Goal: Task Accomplishment & Management: Manage account settings

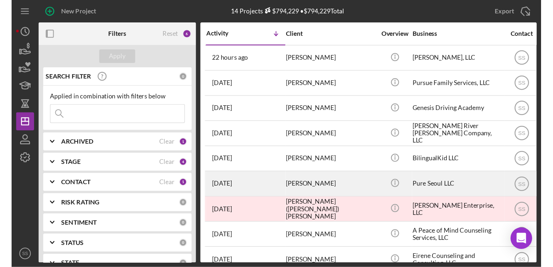
scroll to position [38, 9]
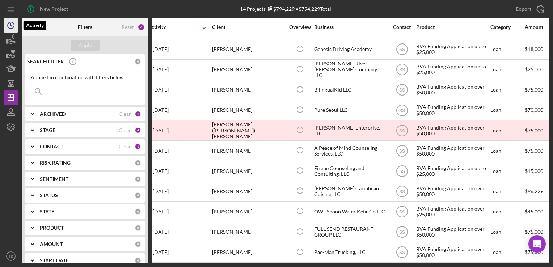
click at [10, 21] on icon "Icon/History" at bounding box center [11, 25] width 18 height 18
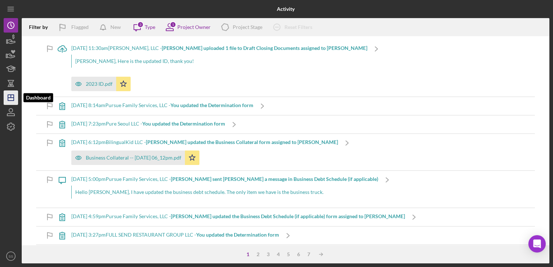
click at [14, 94] on icon "Icon/Dashboard" at bounding box center [11, 98] width 18 height 18
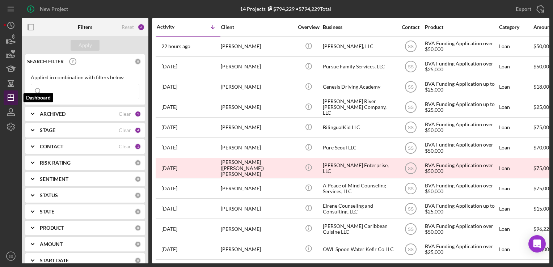
click at [9, 96] on icon "Icon/Dashboard" at bounding box center [11, 98] width 18 height 18
click at [268, 7] on icon at bounding box center [270, 6] width 4 height 1
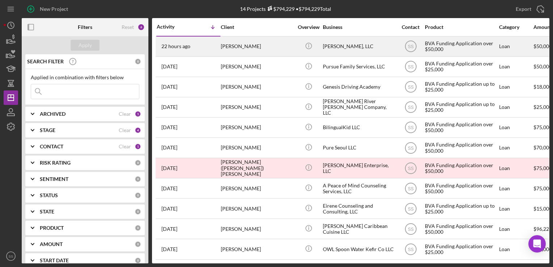
click at [226, 56] on div "[PERSON_NAME]" at bounding box center [257, 46] width 72 height 19
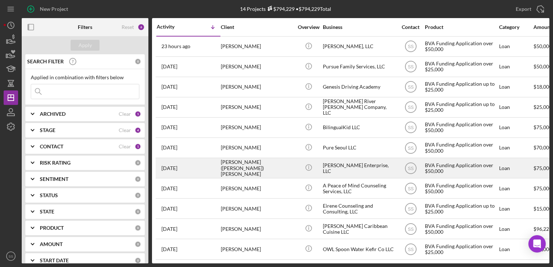
click at [210, 173] on div "[DATE] [PERSON_NAME] ([PERSON_NAME]) [PERSON_NAME]" at bounding box center [188, 168] width 63 height 19
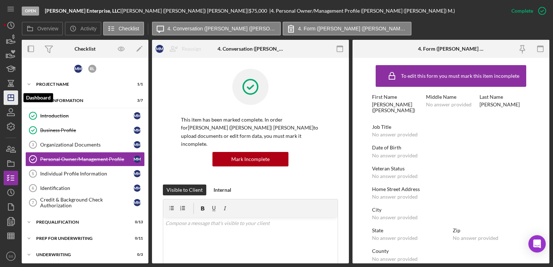
click at [16, 95] on icon "Icon/Dashboard" at bounding box center [11, 98] width 18 height 18
